Goal: Leave review/rating: Leave review/rating

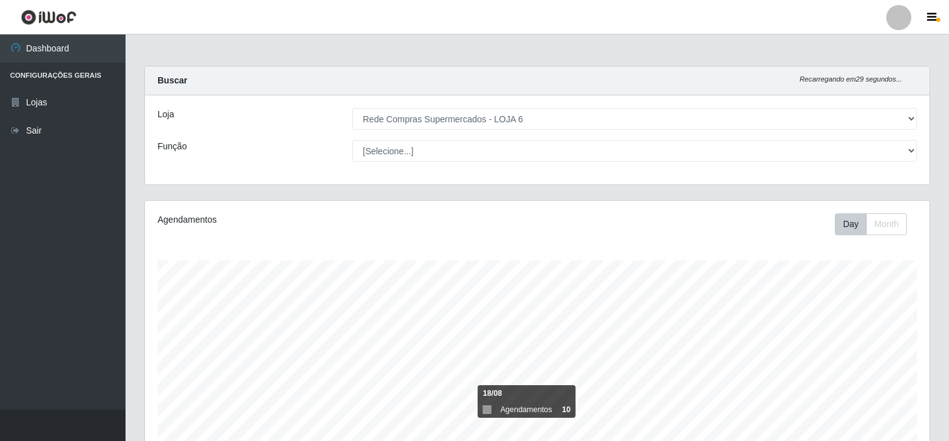
select select "398"
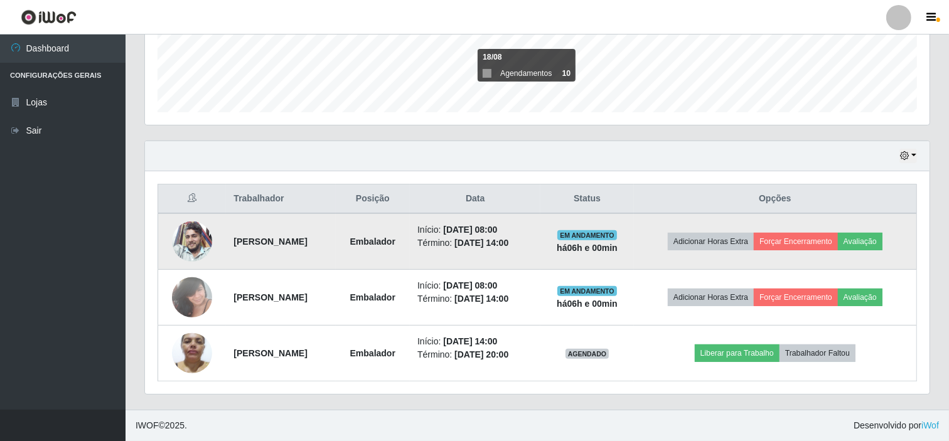
scroll to position [260, 785]
click at [883, 235] on button "Avaliação" at bounding box center [860, 242] width 45 height 18
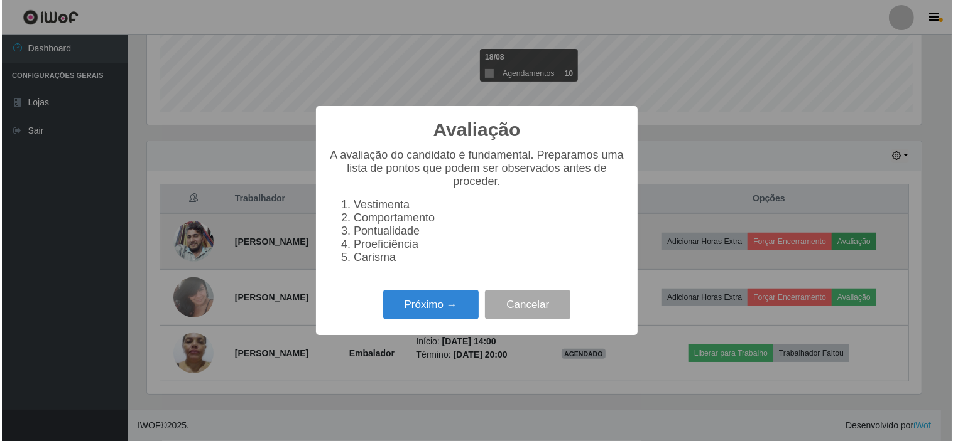
scroll to position [260, 777]
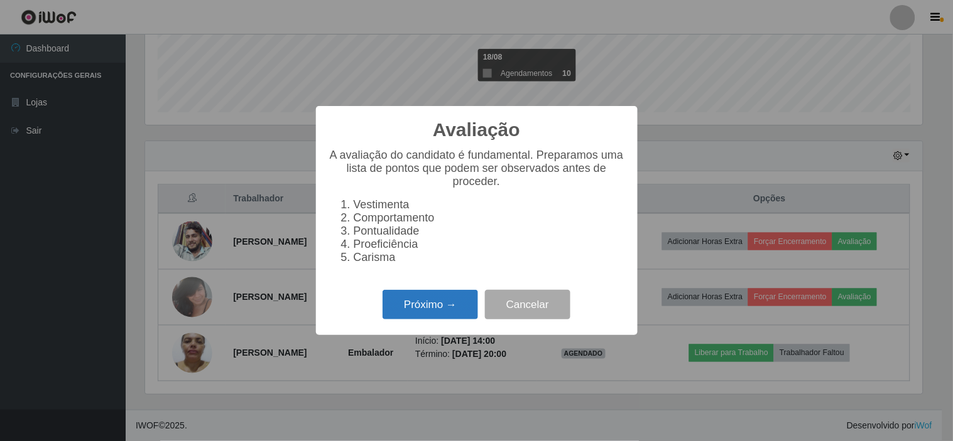
click at [458, 298] on button "Próximo →" at bounding box center [429, 305] width 95 height 30
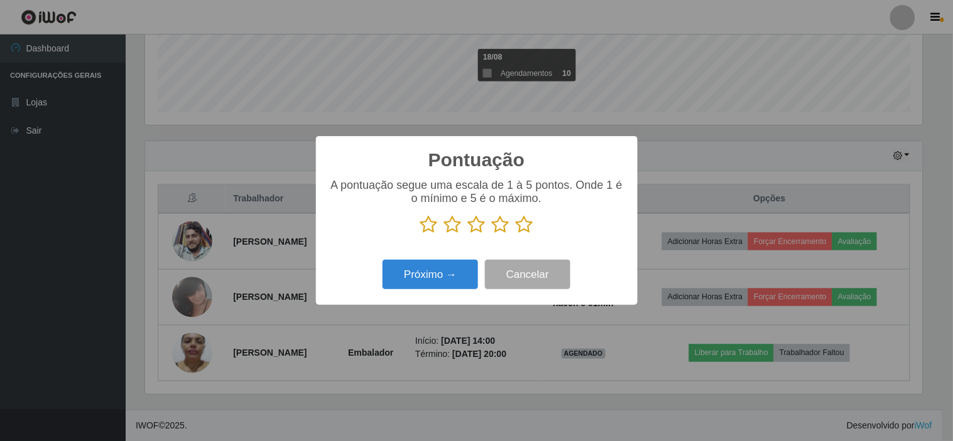
scroll to position [627707, 627190]
click at [526, 230] on icon at bounding box center [525, 224] width 18 height 19
click at [516, 234] on input "radio" at bounding box center [516, 234] width 0 height 0
click at [444, 273] on button "Próximo →" at bounding box center [429, 275] width 95 height 30
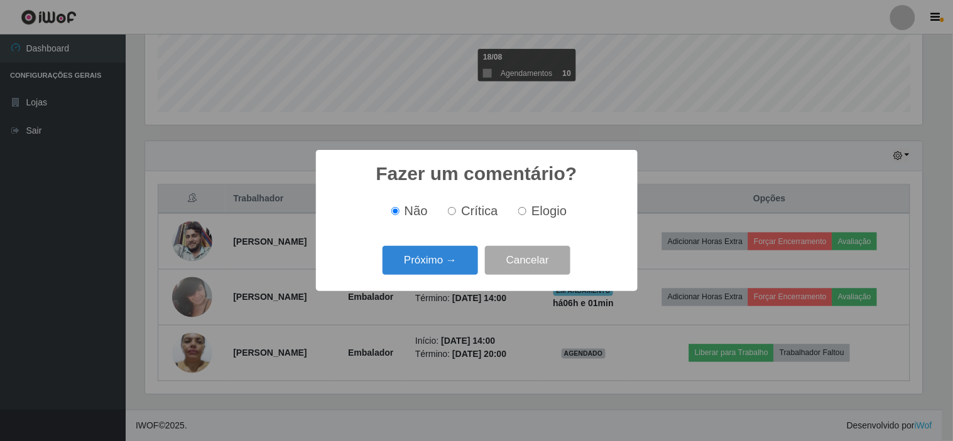
click at [520, 212] on input "Elogio" at bounding box center [522, 211] width 8 height 8
radio input "true"
click at [418, 262] on button "Próximo →" at bounding box center [429, 261] width 95 height 30
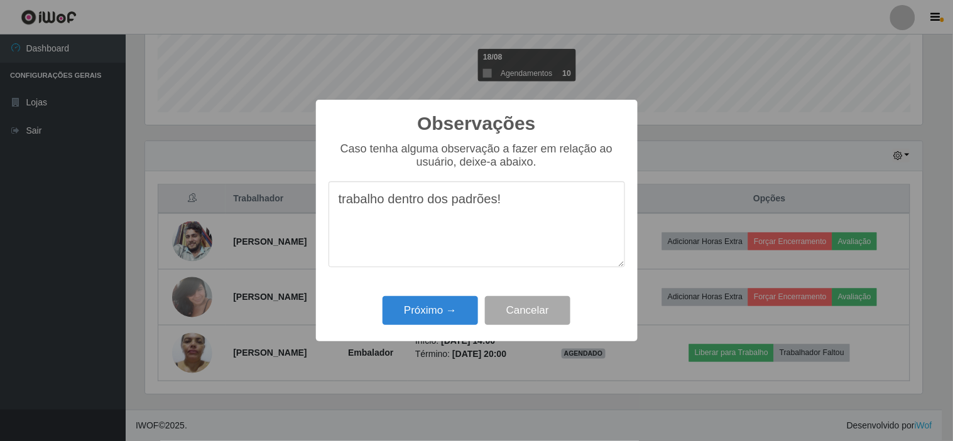
drag, startPoint x: 513, startPoint y: 198, endPoint x: 322, endPoint y: 196, distance: 191.5
click at [322, 196] on div "Observações × Caso tenha alguma observação a fazer em relação ao usuário, deixe…" at bounding box center [477, 221] width 322 height 242
type textarea "trabalho dentro dos padrões!"
click at [401, 303] on button "Próximo →" at bounding box center [429, 311] width 95 height 30
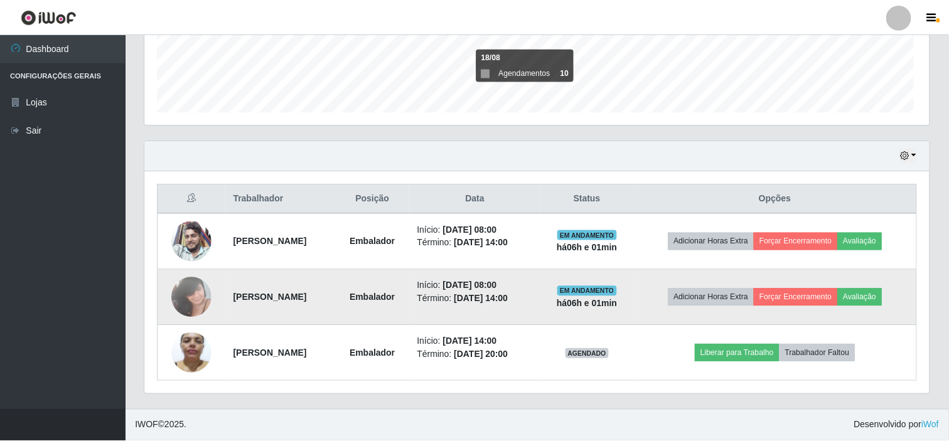
scroll to position [260, 785]
click at [877, 293] on button "Avaliação" at bounding box center [860, 298] width 45 height 18
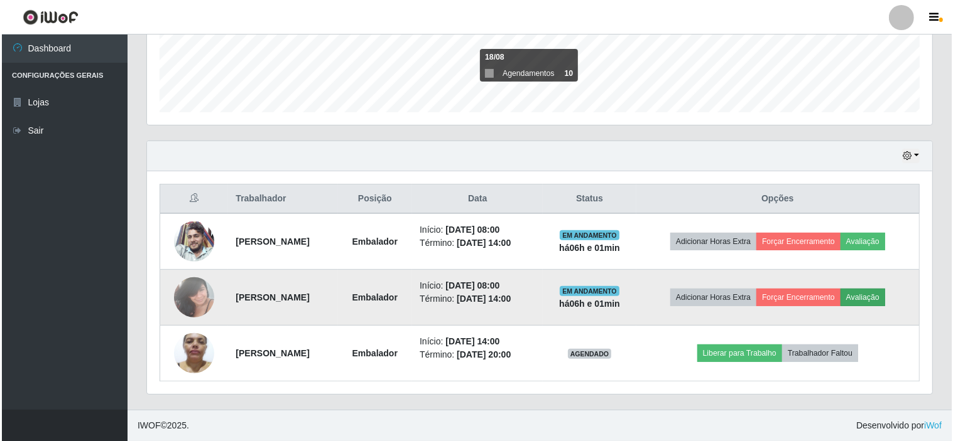
scroll to position [260, 777]
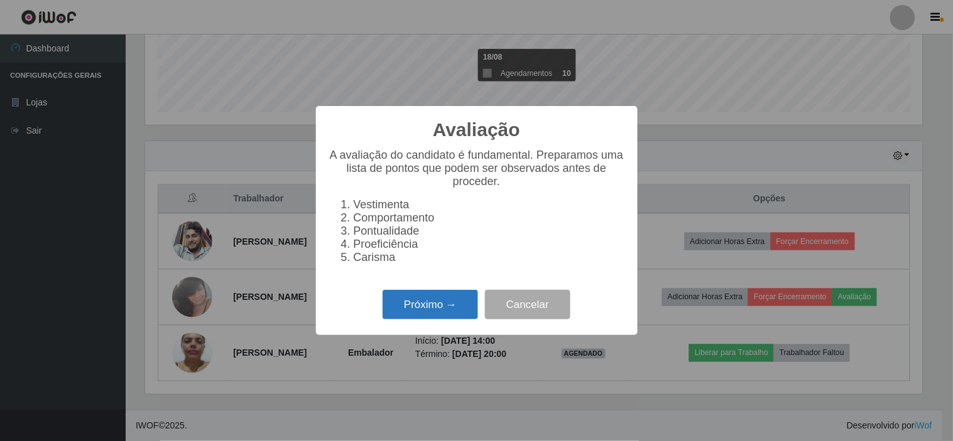
click at [457, 305] on button "Próximo →" at bounding box center [429, 305] width 95 height 30
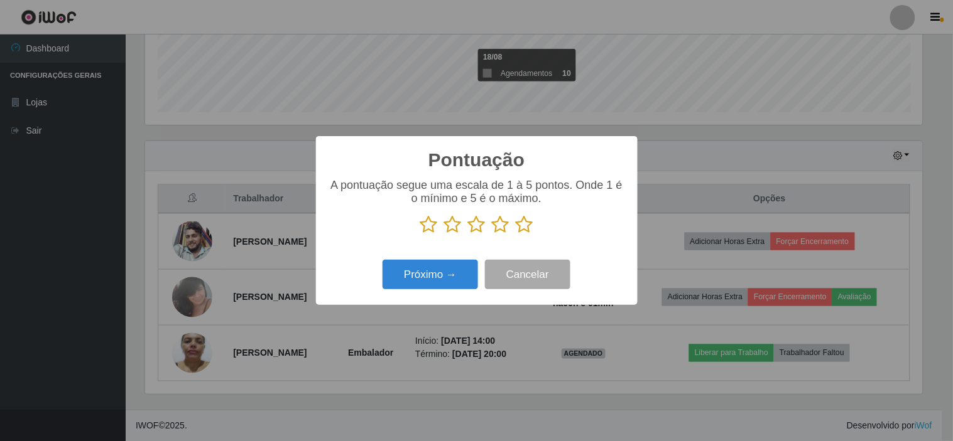
click at [525, 221] on icon at bounding box center [525, 224] width 18 height 19
click at [516, 234] on input "radio" at bounding box center [516, 234] width 0 height 0
click at [428, 279] on button "Próximo →" at bounding box center [429, 275] width 95 height 30
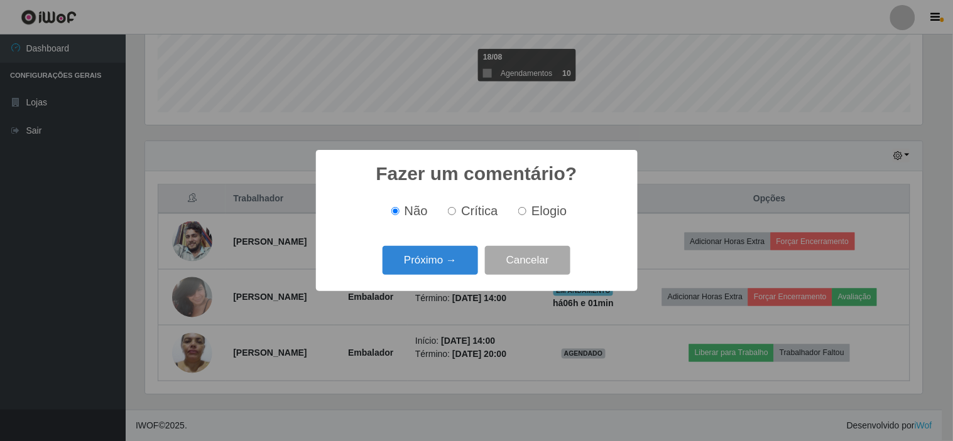
click at [531, 212] on span "Elogio" at bounding box center [548, 211] width 35 height 14
click at [526, 212] on input "Elogio" at bounding box center [522, 211] width 8 height 8
radio input "true"
click at [438, 268] on button "Próximo →" at bounding box center [429, 261] width 95 height 30
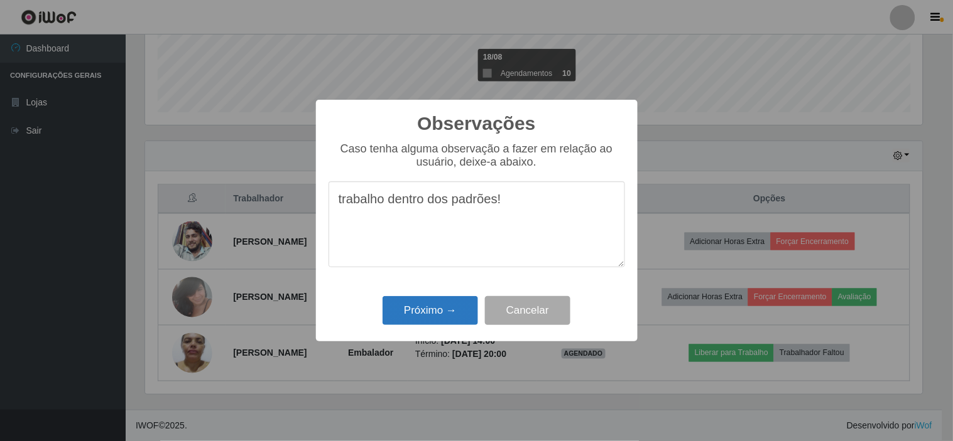
type textarea "trabalho dentro dos padrões!"
click at [438, 314] on button "Próximo →" at bounding box center [429, 311] width 95 height 30
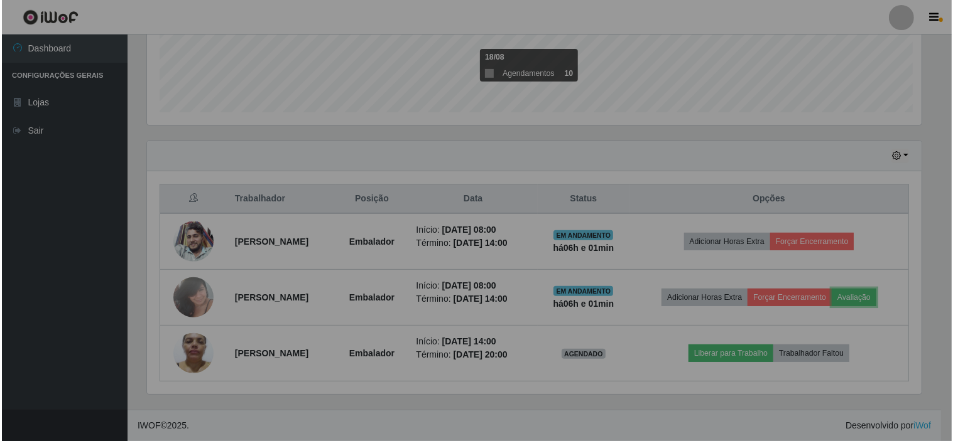
scroll to position [260, 785]
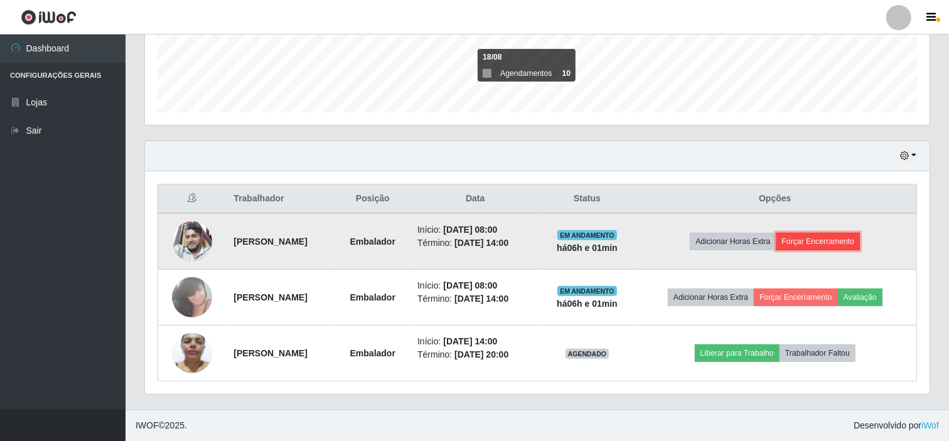
click at [861, 240] on button "Forçar Encerramento" at bounding box center [819, 242] width 84 height 18
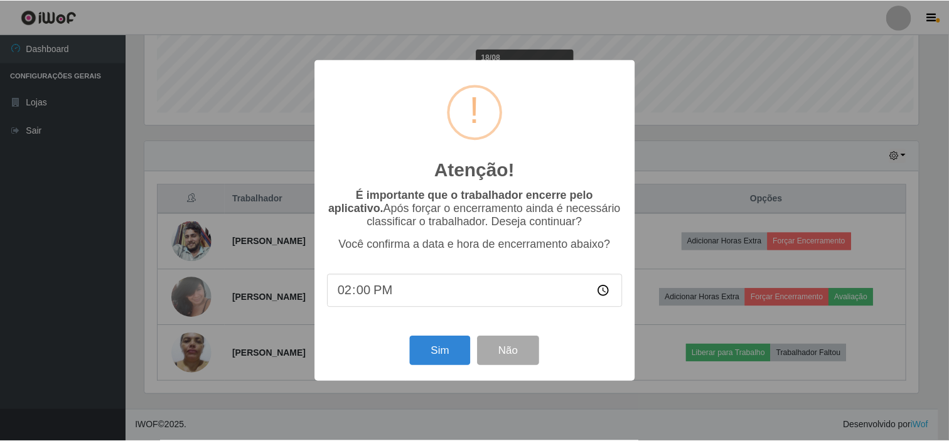
scroll to position [260, 777]
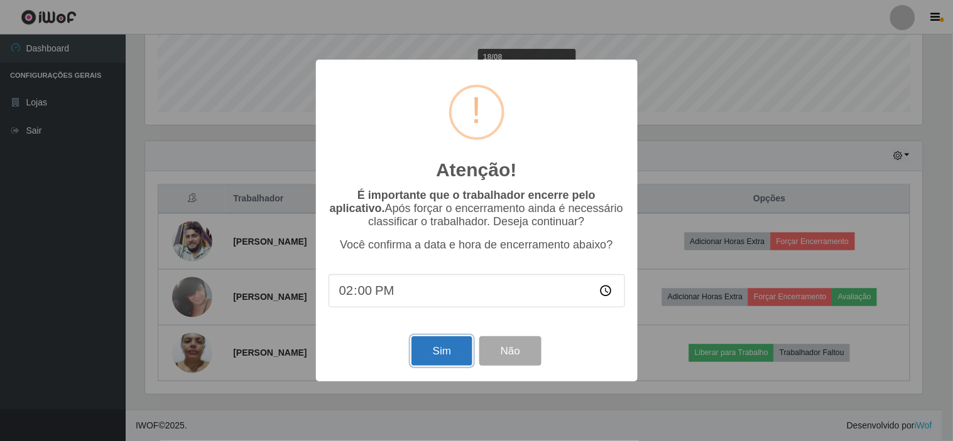
click at [427, 359] on button "Sim" at bounding box center [441, 352] width 61 height 30
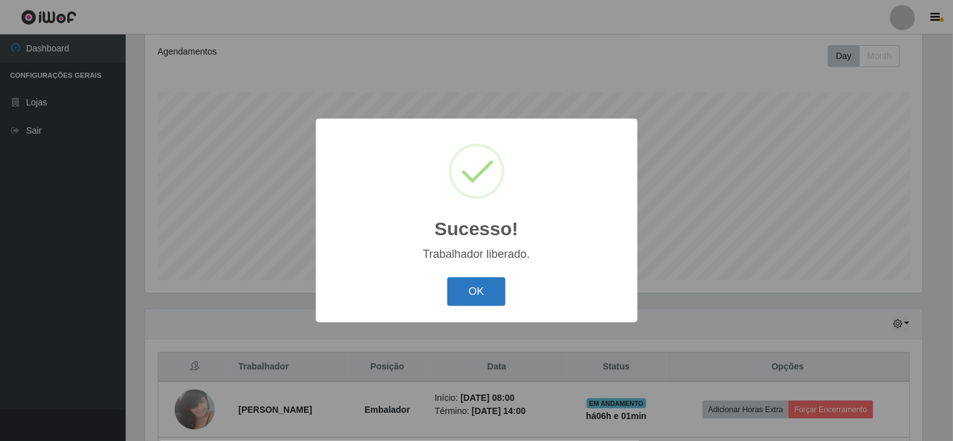
click at [482, 281] on button "OK" at bounding box center [476, 293] width 58 height 30
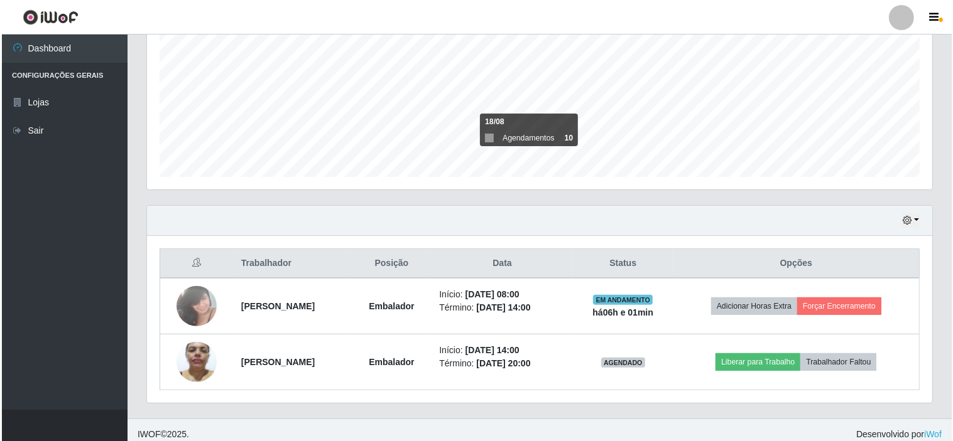
scroll to position [281, 0]
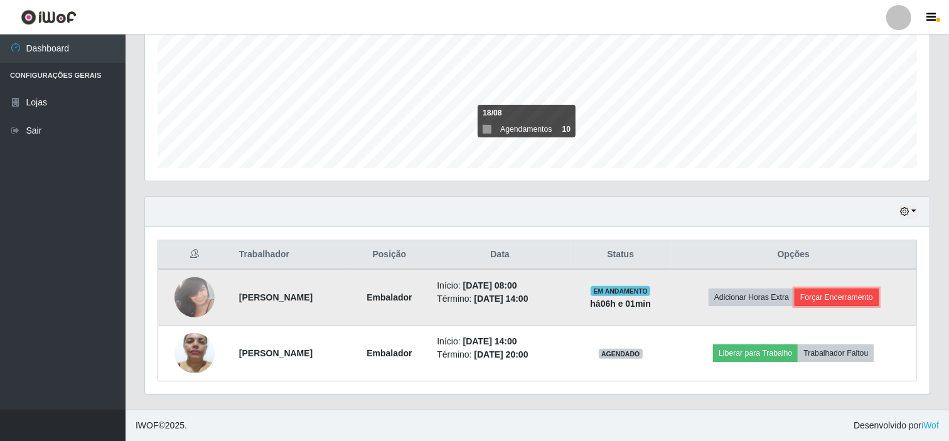
click at [861, 297] on button "Forçar Encerramento" at bounding box center [837, 298] width 84 height 18
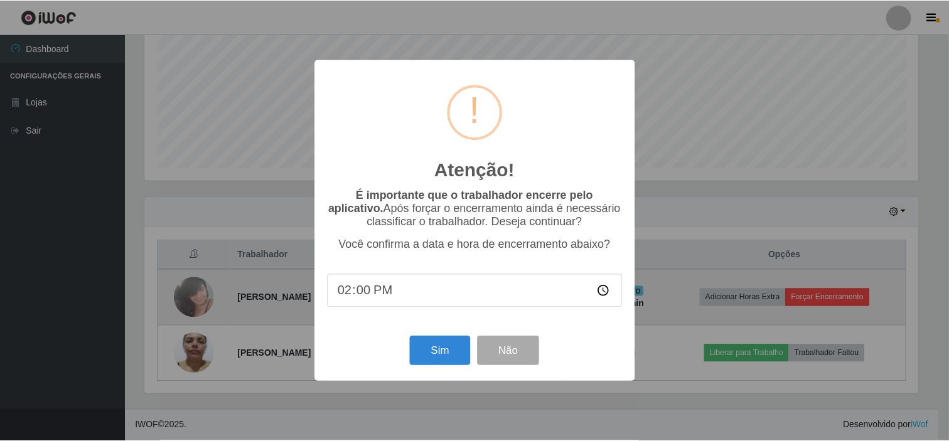
scroll to position [260, 777]
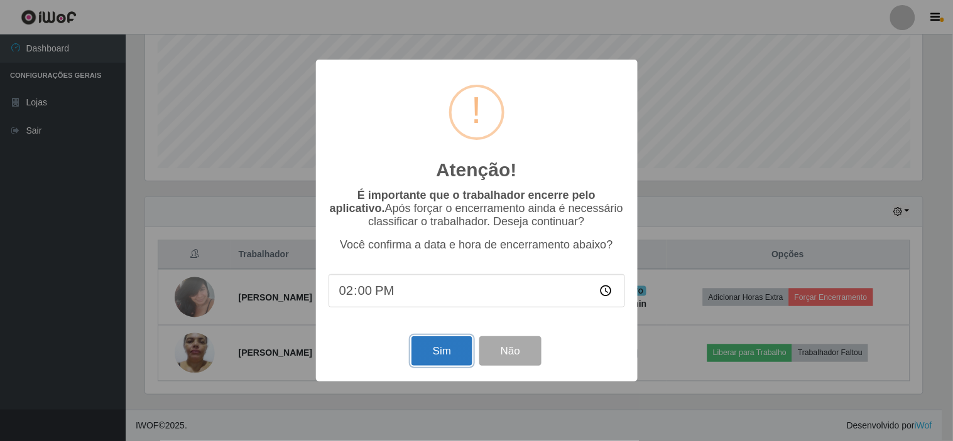
click at [438, 348] on button "Sim" at bounding box center [441, 352] width 61 height 30
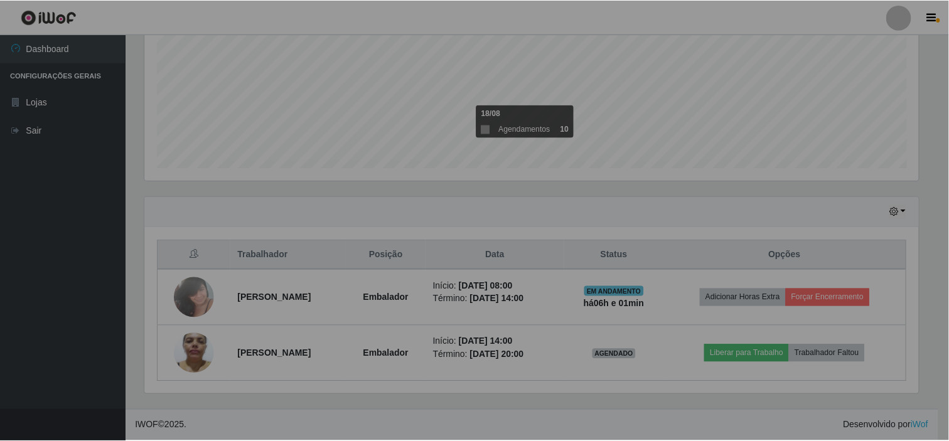
scroll to position [0, 0]
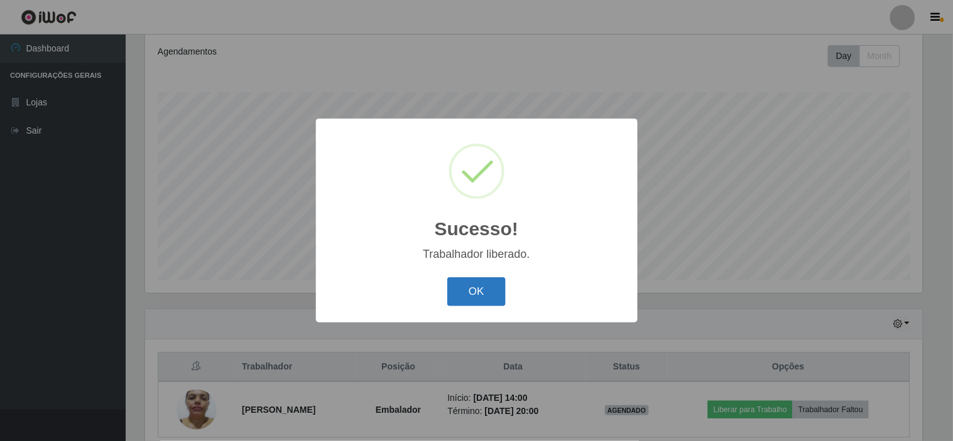
click at [477, 289] on button "OK" at bounding box center [476, 293] width 58 height 30
